Goal: Find specific page/section: Find specific page/section

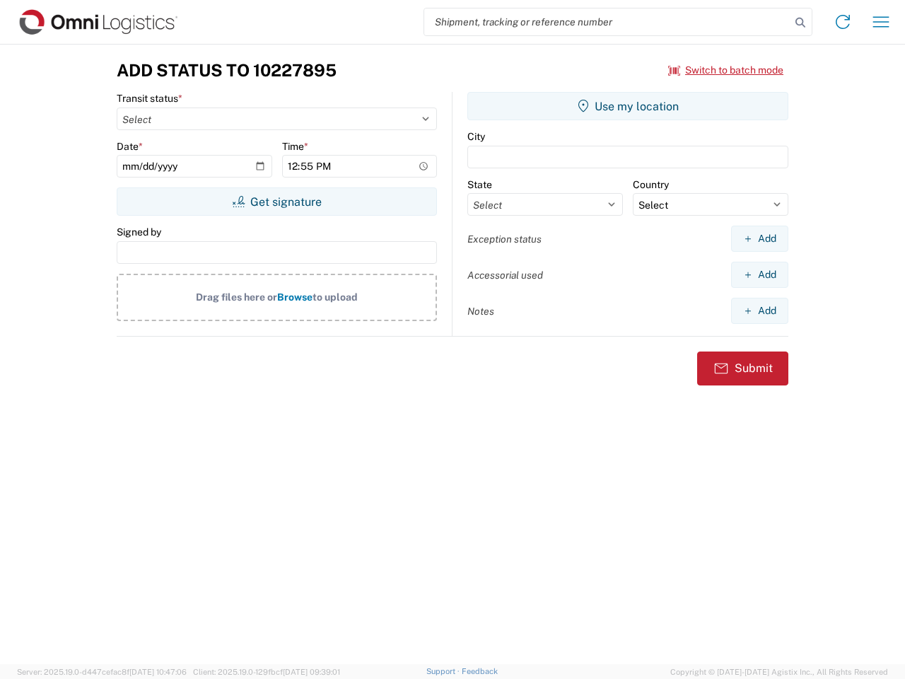
click at [607, 22] on input "search" at bounding box center [607, 21] width 366 height 27
click at [800, 23] on icon at bounding box center [800, 23] width 20 height 20
click at [843, 22] on icon at bounding box center [842, 22] width 23 height 23
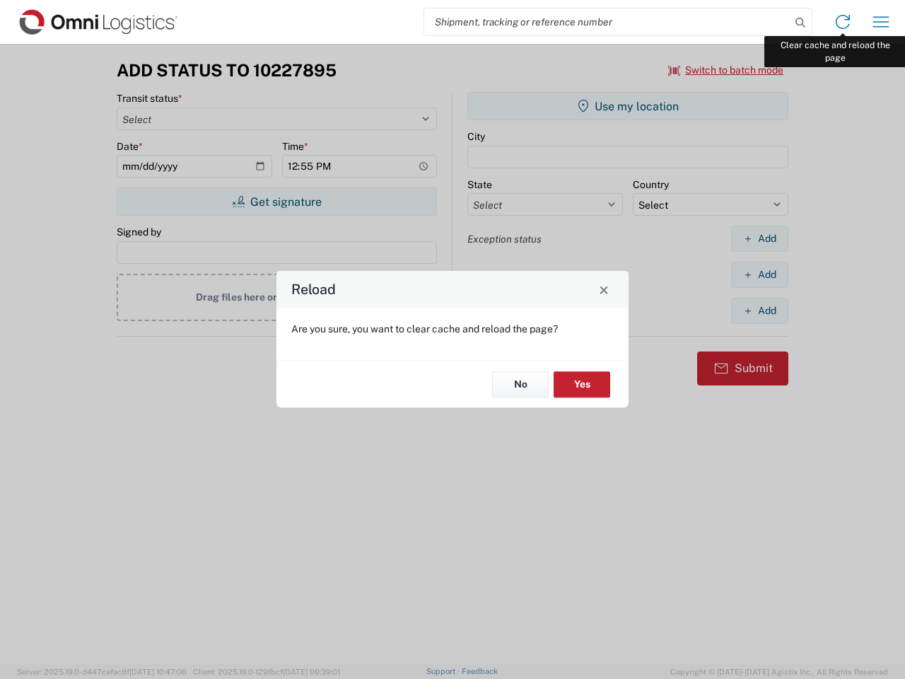
click at [881, 22] on div "Reload Are you sure, you want to clear cache and reload the page? No Yes" at bounding box center [452, 339] width 905 height 679
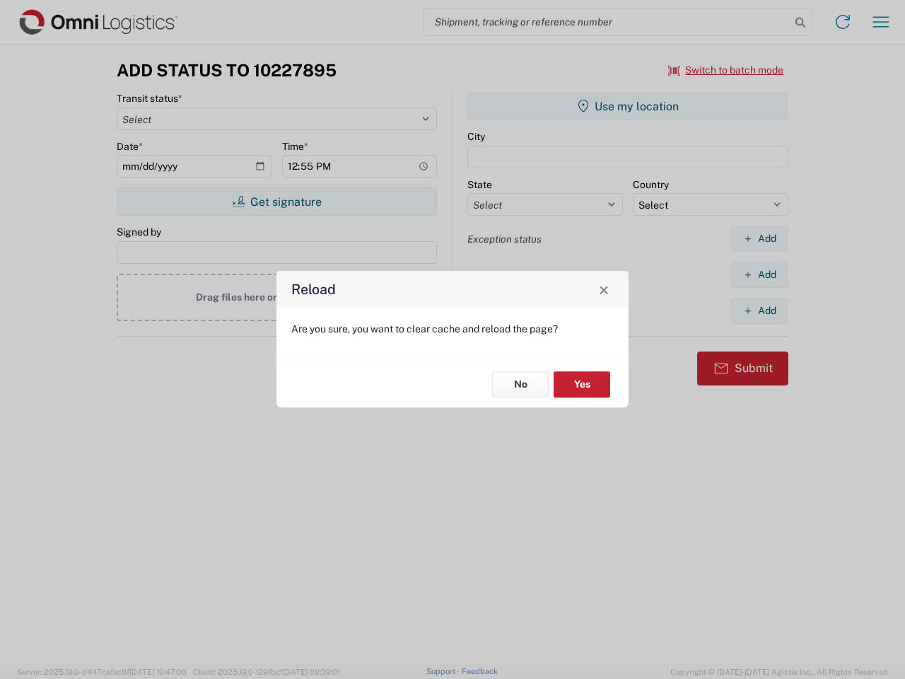
click at [726, 70] on div "Reload Are you sure, you want to clear cache and reload the page? No Yes" at bounding box center [452, 339] width 905 height 679
click at [276, 201] on div "Reload Are you sure, you want to clear cache and reload the page? No Yes" at bounding box center [452, 339] width 905 height 679
click at [628, 106] on div "Reload Are you sure, you want to clear cache and reload the page? No Yes" at bounding box center [452, 339] width 905 height 679
click at [759, 238] on div "Reload Are you sure, you want to clear cache and reload the page? No Yes" at bounding box center [452, 339] width 905 height 679
click at [759, 274] on div "Reload Are you sure, you want to clear cache and reload the page? No Yes" at bounding box center [452, 339] width 905 height 679
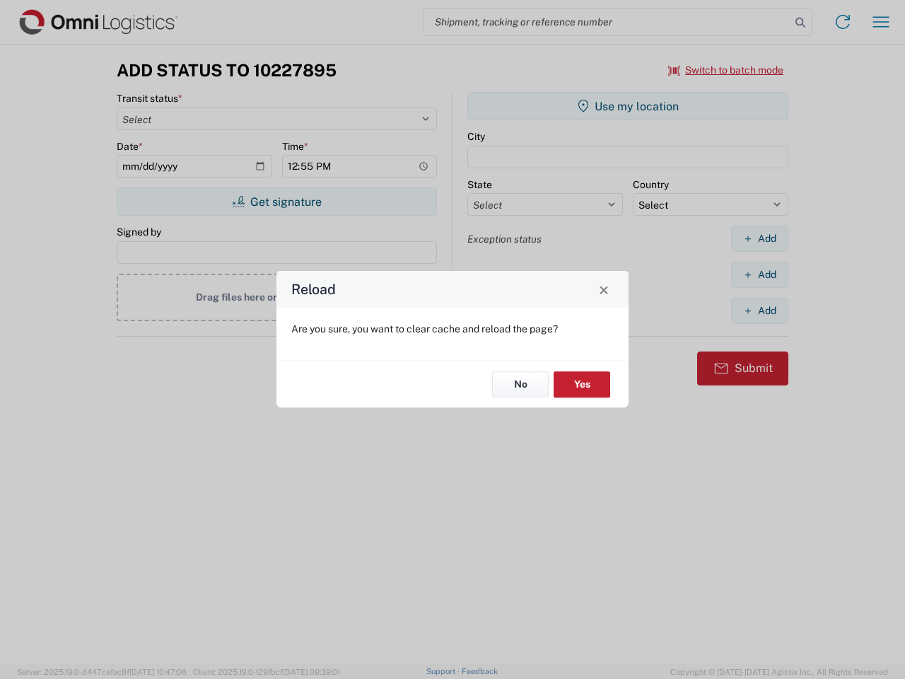
click at [759, 310] on div "Reload Are you sure, you want to clear cache and reload the page? No Yes" at bounding box center [452, 339] width 905 height 679
